Goal: Obtain resource: Download file/media

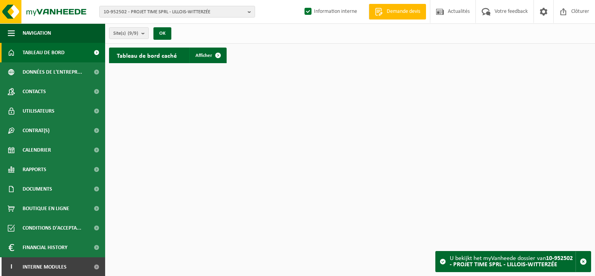
click at [366, 161] on html "10-952502 - PROJET TIME SPRL - LILLOIS-WITTERZÉE 10-952502 - PROJET TIME SPRL -…" at bounding box center [297, 138] width 595 height 276
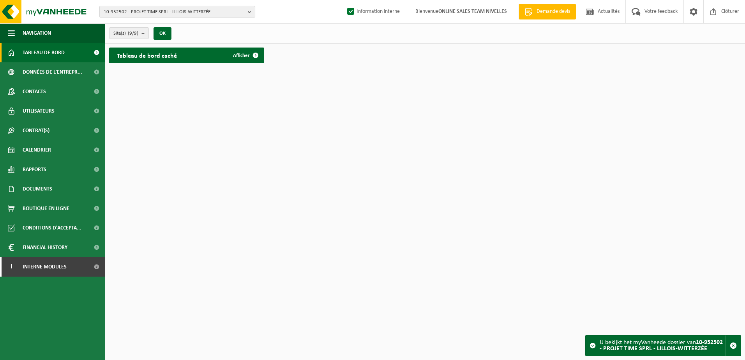
click at [247, 15] on button "10-952502 - PROJET TIME SPRL - LILLOIS-WITTERZÉE" at bounding box center [177, 12] width 156 height 12
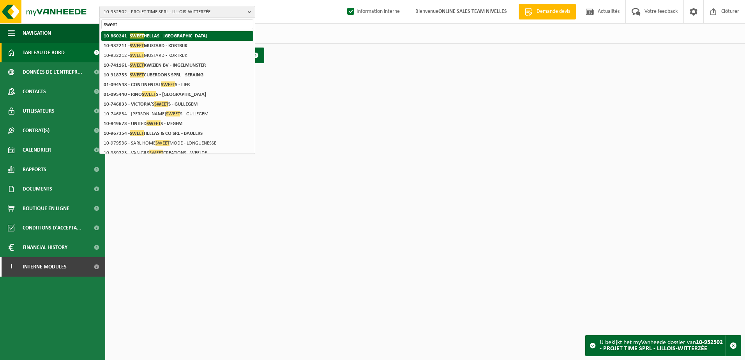
type input "sweet"
click at [192, 34] on li "10-860241 - SWEET HELLAS - NIVELLES" at bounding box center [177, 36] width 152 height 10
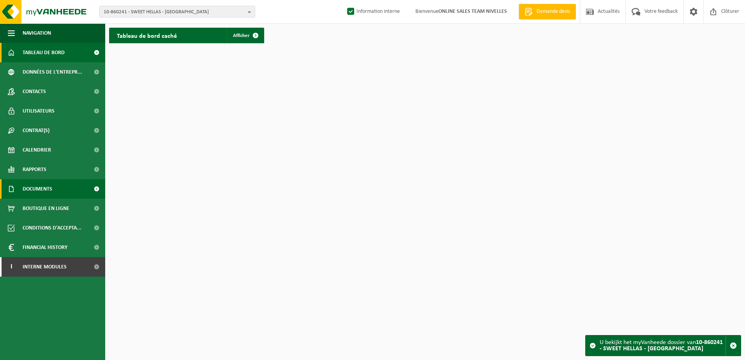
click at [51, 188] on span "Documents" at bounding box center [38, 188] width 30 height 19
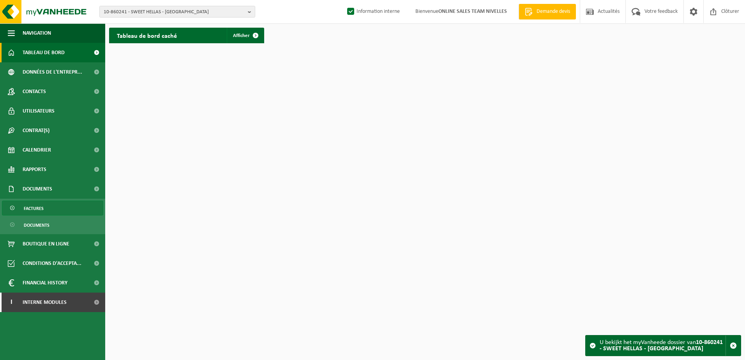
click at [54, 212] on link "Factures" at bounding box center [52, 208] width 101 height 15
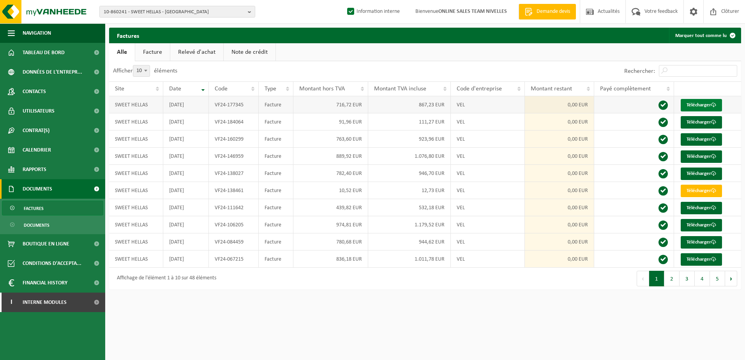
click at [690, 102] on link "Télécharger" at bounding box center [701, 105] width 41 height 12
click at [250, 11] on b "button" at bounding box center [251, 11] width 7 height 11
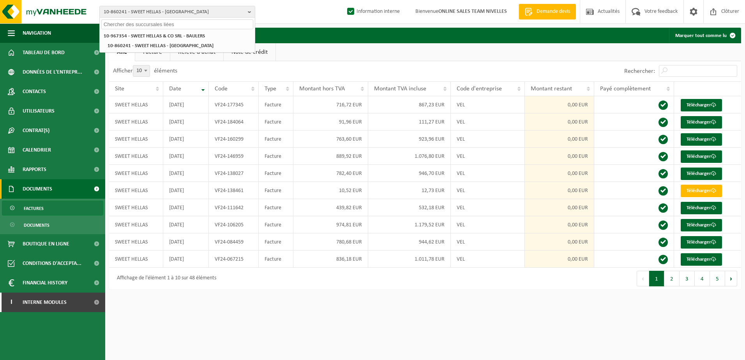
click at [178, 23] on input "text" at bounding box center [177, 24] width 152 height 10
click at [178, 35] on strong "10-967354 - SWEET HELLAS & CO SRL - BAULERS" at bounding box center [154, 36] width 101 height 5
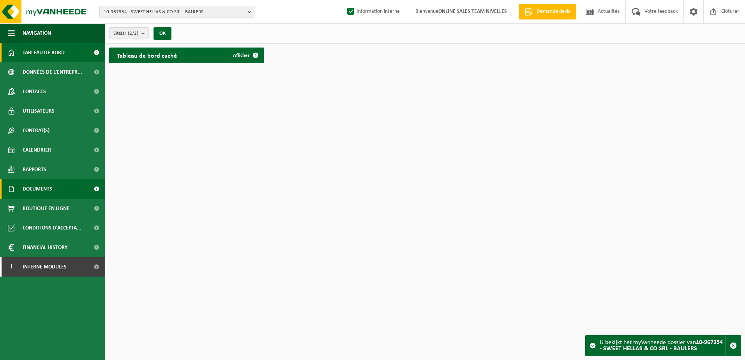
click at [40, 194] on span "Documents" at bounding box center [38, 188] width 30 height 19
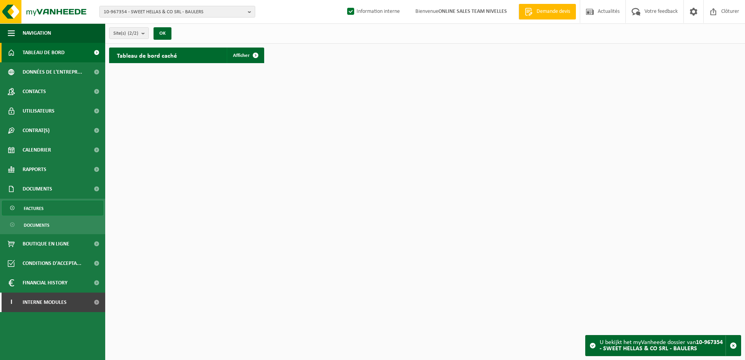
click at [43, 211] on span "Factures" at bounding box center [34, 208] width 20 height 15
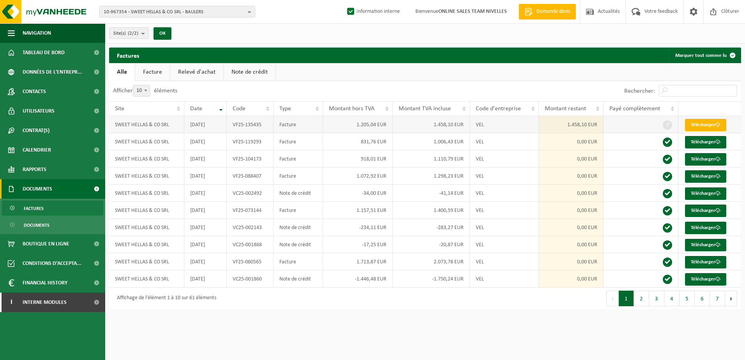
click at [705, 130] on link "Télécharger" at bounding box center [705, 125] width 41 height 12
click at [702, 139] on link "Télécharger" at bounding box center [705, 142] width 41 height 12
click at [252, 12] on b "button" at bounding box center [251, 11] width 7 height 11
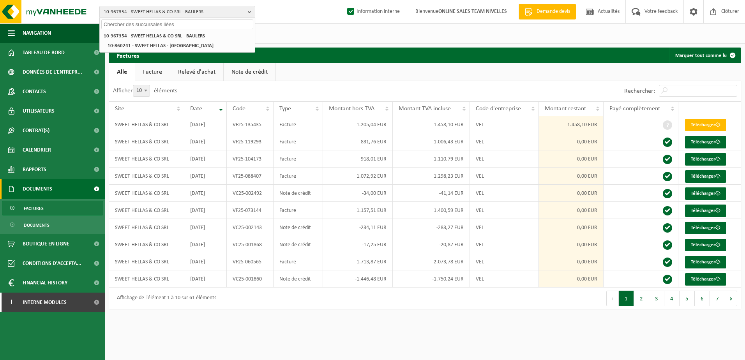
click at [212, 22] on input "text" at bounding box center [177, 24] width 152 height 10
paste input "10-953541"
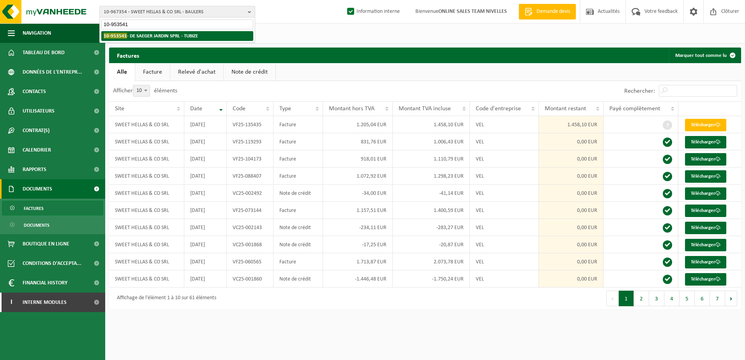
type input "10-953541"
click at [198, 32] on li "10-953541 - DE SAEGER JARDIN SPRL - TUBIZE" at bounding box center [177, 36] width 152 height 10
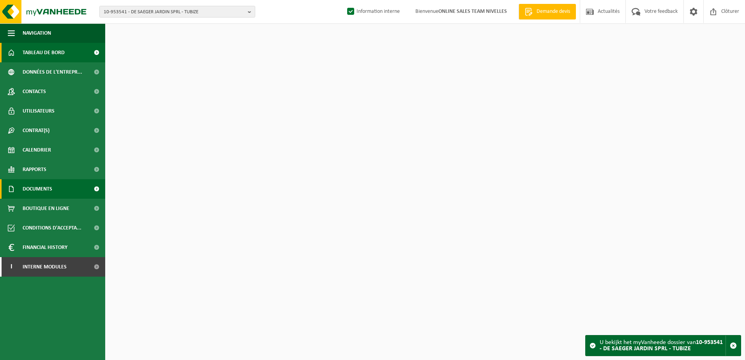
click at [43, 189] on span "Documents" at bounding box center [38, 188] width 30 height 19
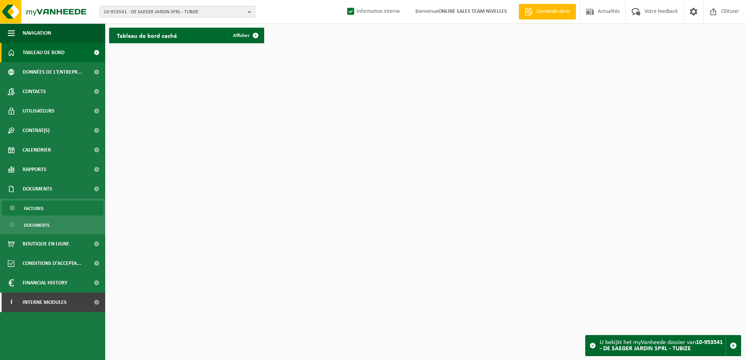
click at [47, 207] on link "Factures" at bounding box center [52, 208] width 101 height 15
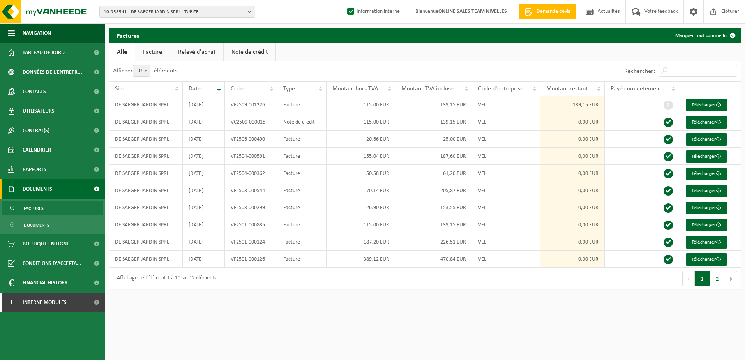
click at [248, 55] on link "Note de crédit" at bounding box center [250, 52] width 52 height 18
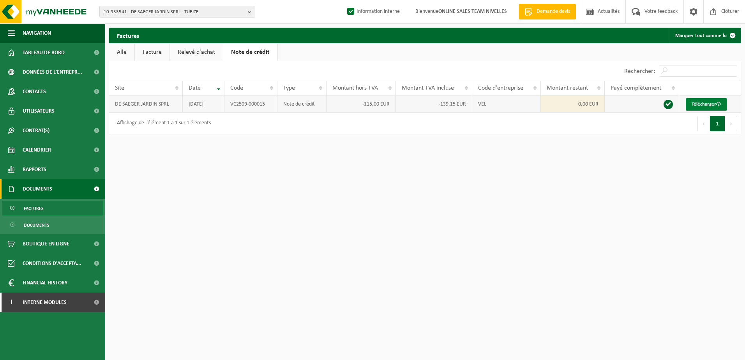
click at [710, 107] on link "Télécharger" at bounding box center [706, 104] width 41 height 12
click at [145, 49] on link "Facture" at bounding box center [152, 52] width 35 height 18
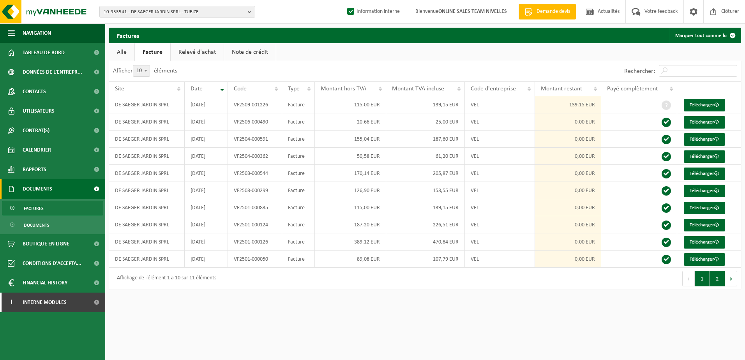
click at [718, 279] on button "2" at bounding box center [717, 279] width 15 height 16
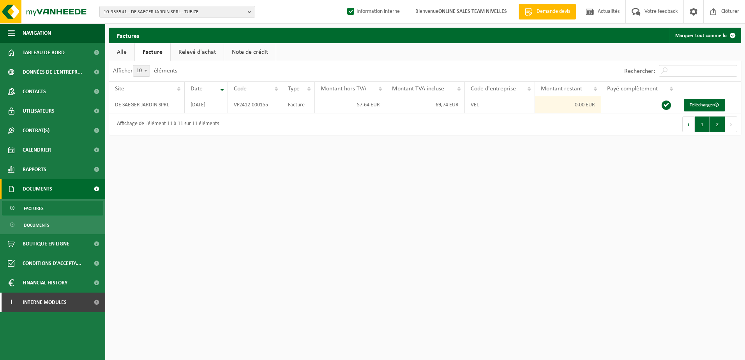
click at [706, 130] on button "1" at bounding box center [702, 124] width 15 height 16
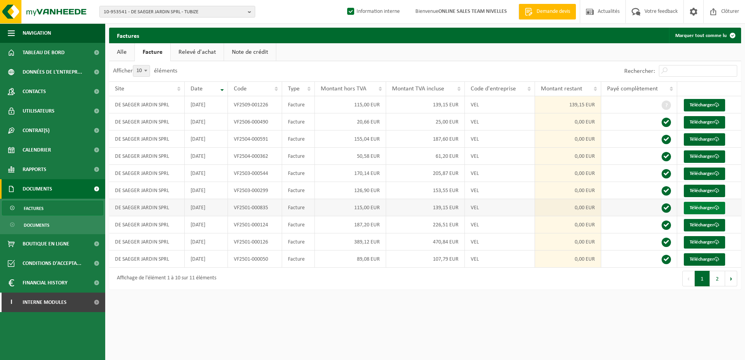
click at [704, 207] on link "Télécharger" at bounding box center [704, 208] width 41 height 12
click at [408, 322] on html "10-953541 - DE SAEGER JARDIN SPRL - TUBIZE 10-953541 - DE SAEGER JARDIN SPRL - …" at bounding box center [372, 180] width 745 height 360
click at [701, 101] on link "Télécharger" at bounding box center [704, 105] width 41 height 12
click at [614, 311] on html "10-953541 - DE SAEGER JARDIN SPRL - TUBIZE 10-953541 - DE SAEGER JARDIN SPRL - …" at bounding box center [372, 180] width 745 height 360
